Goal: Check status: Check status

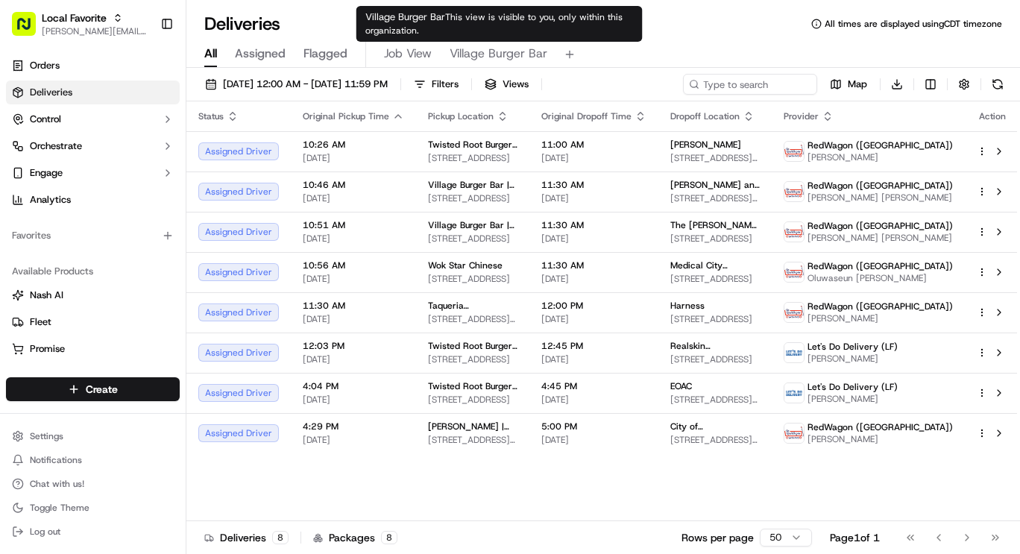
click at [508, 55] on span "Village Burger Bar" at bounding box center [499, 54] width 98 height 18
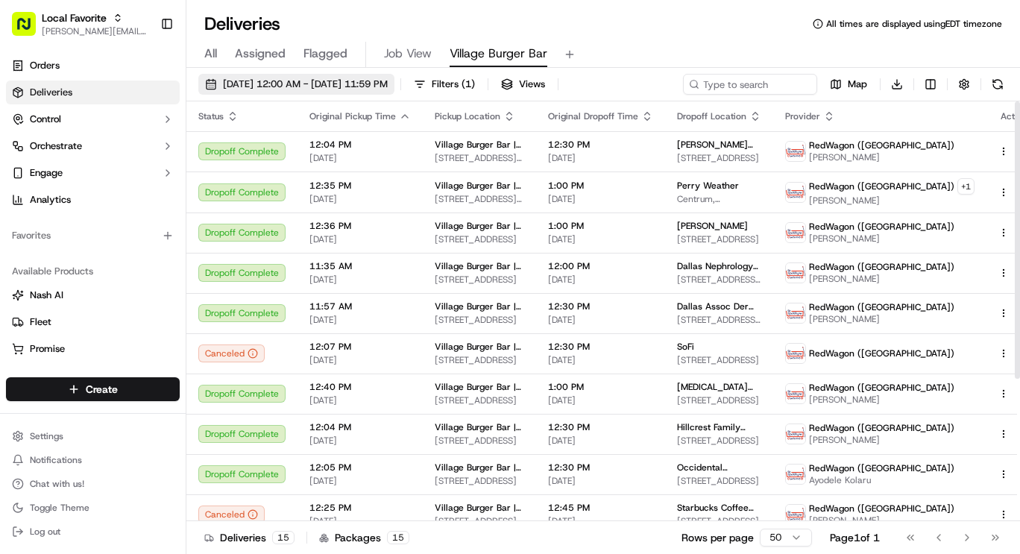
click at [363, 90] on span "[DATE] 12:00 AM - [DATE] 11:59 PM" at bounding box center [305, 84] width 165 height 13
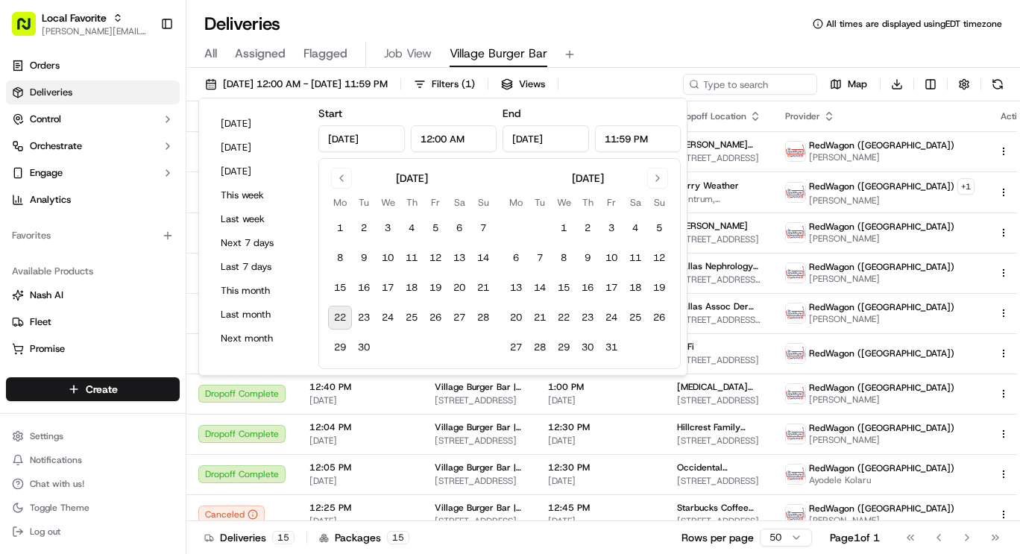
click at [345, 319] on button "22" at bounding box center [340, 318] width 24 height 24
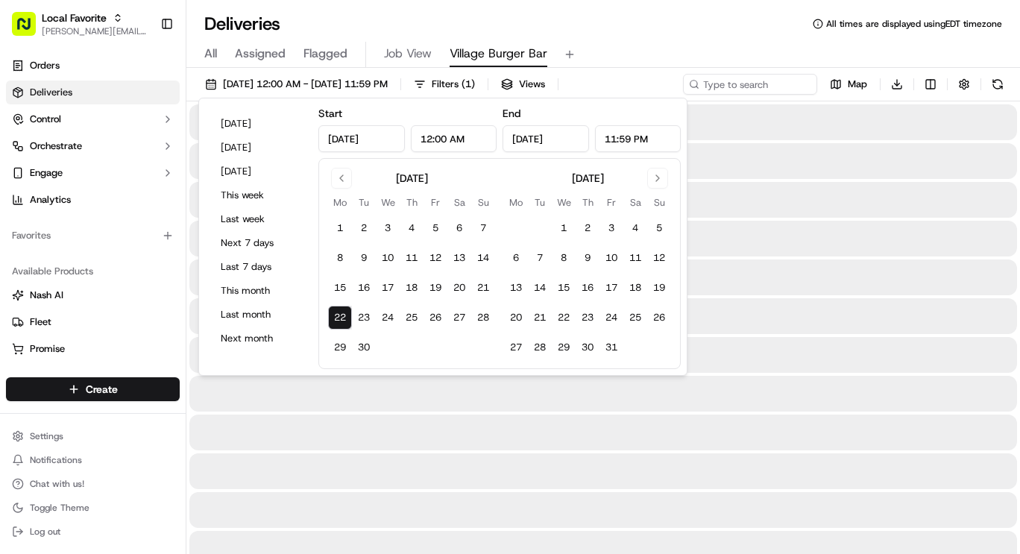
type input "[DATE]"
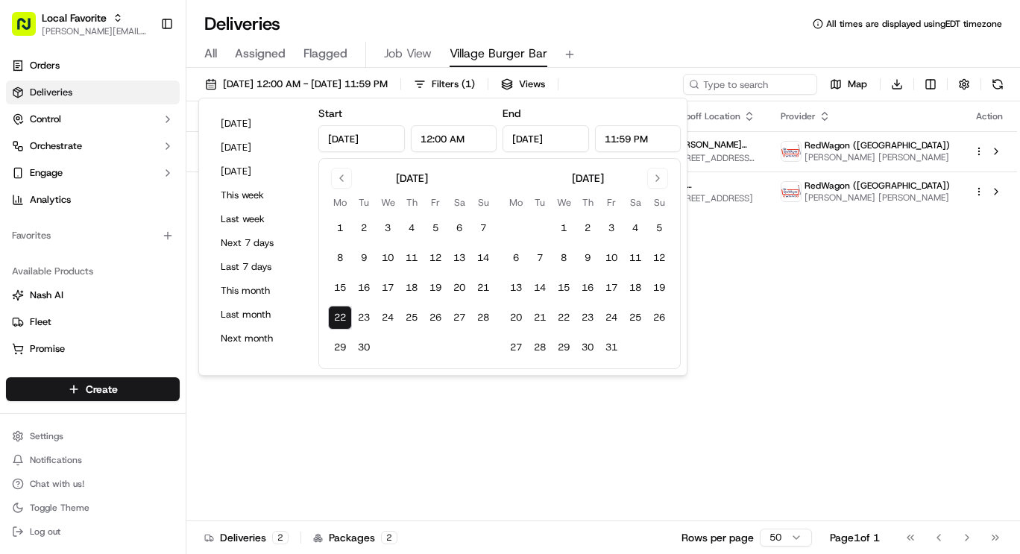
click at [725, 443] on div "Status Original Pickup Time Pickup Location Original Dropoff Time Dropoff Locat…" at bounding box center [601, 311] width 831 height 420
